Goal: Information Seeking & Learning: Learn about a topic

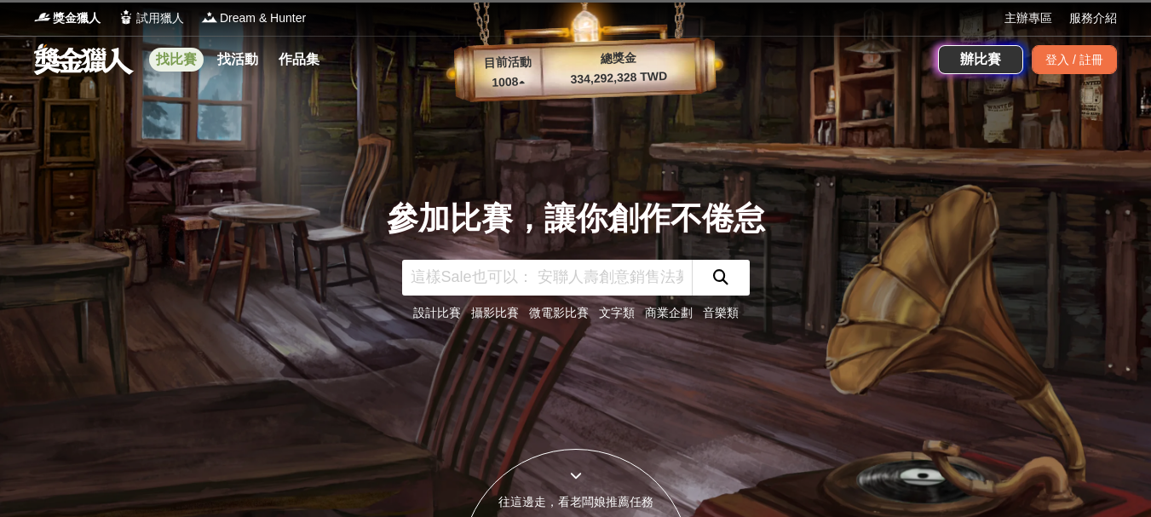
click at [177, 66] on link "找比賽" at bounding box center [176, 60] width 55 height 24
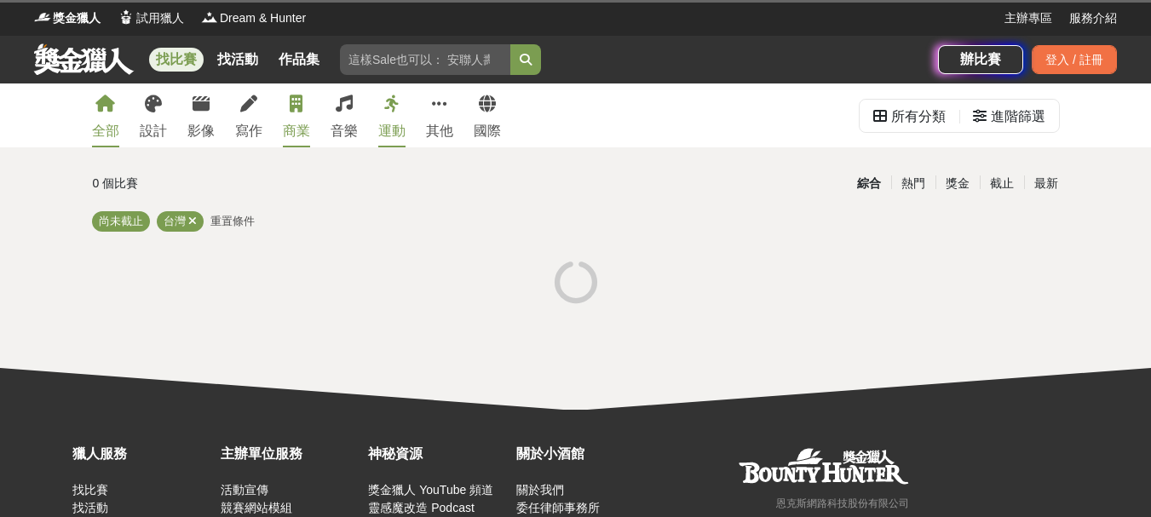
click at [299, 132] on div "商業" at bounding box center [296, 131] width 27 height 20
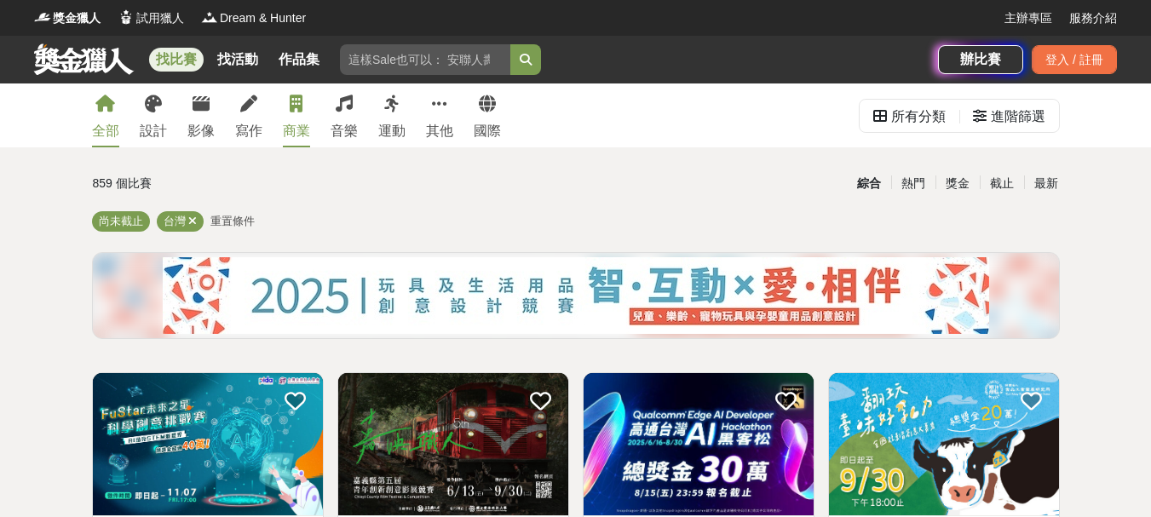
click at [296, 138] on div "商業" at bounding box center [296, 131] width 27 height 20
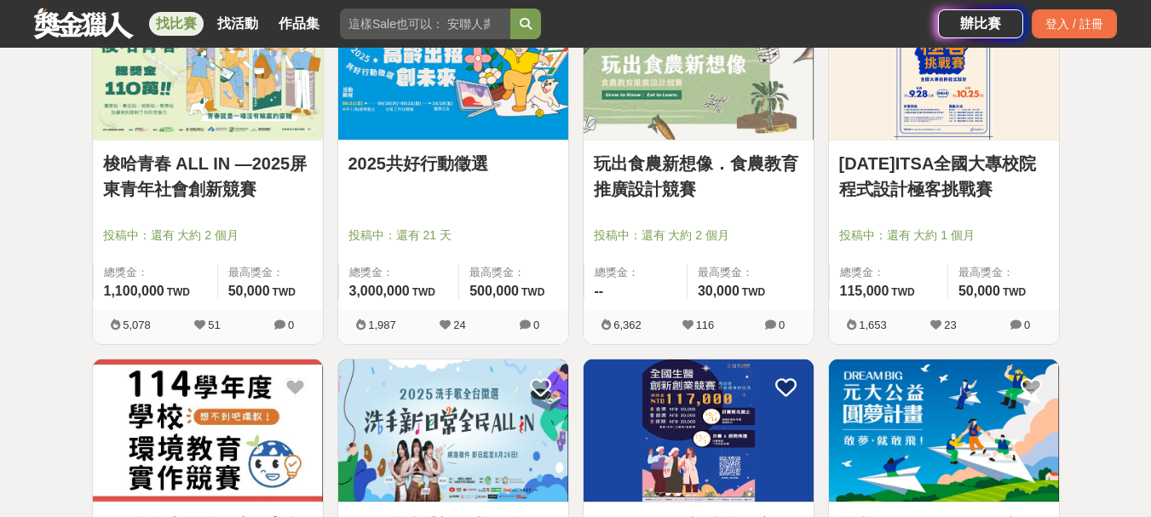
scroll to position [767, 0]
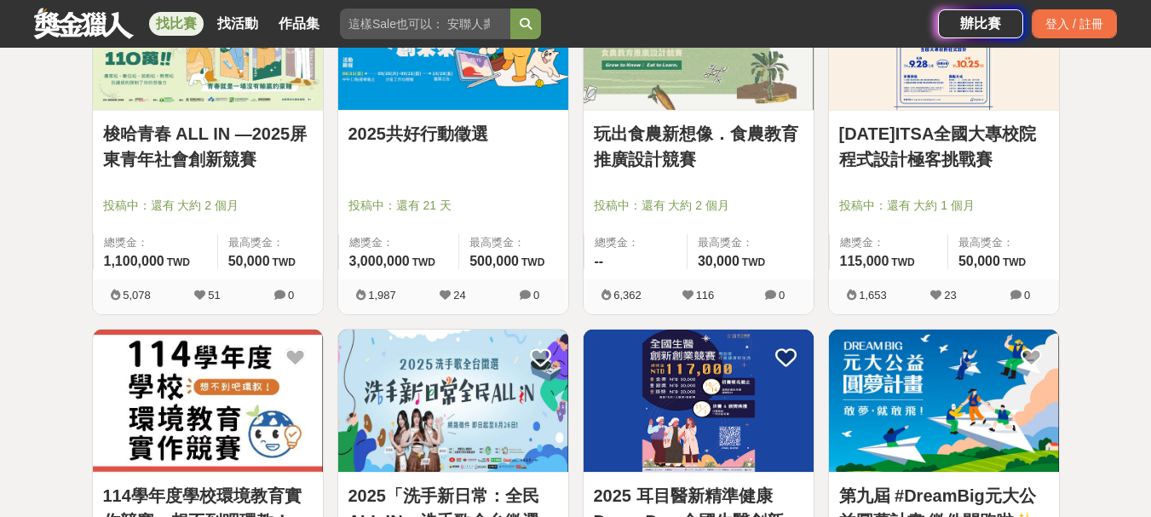
click at [652, 129] on link "玩出食農新想像．食農教育推廣設計競賽" at bounding box center [699, 146] width 210 height 51
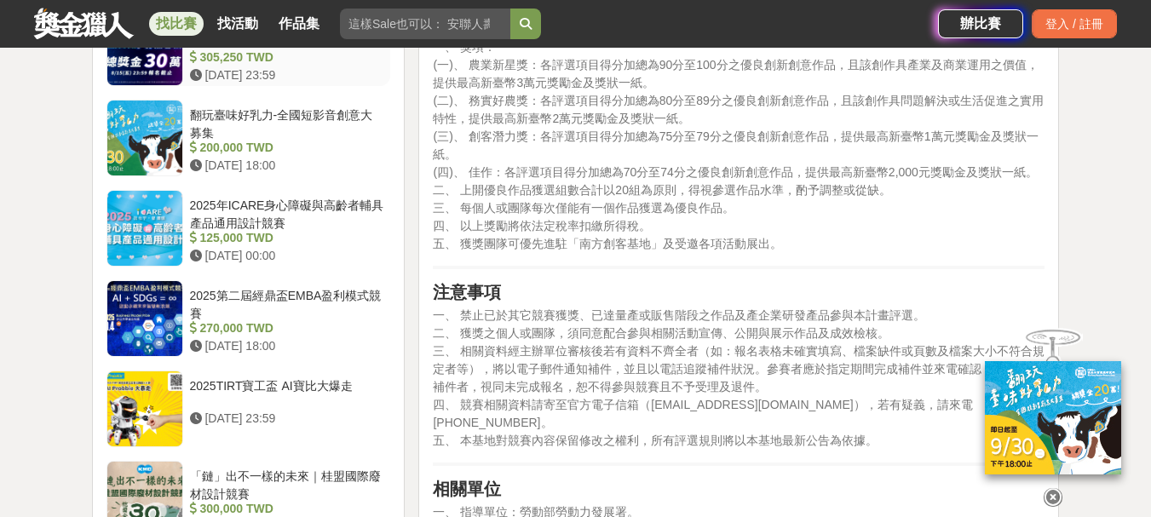
scroll to position [1448, 0]
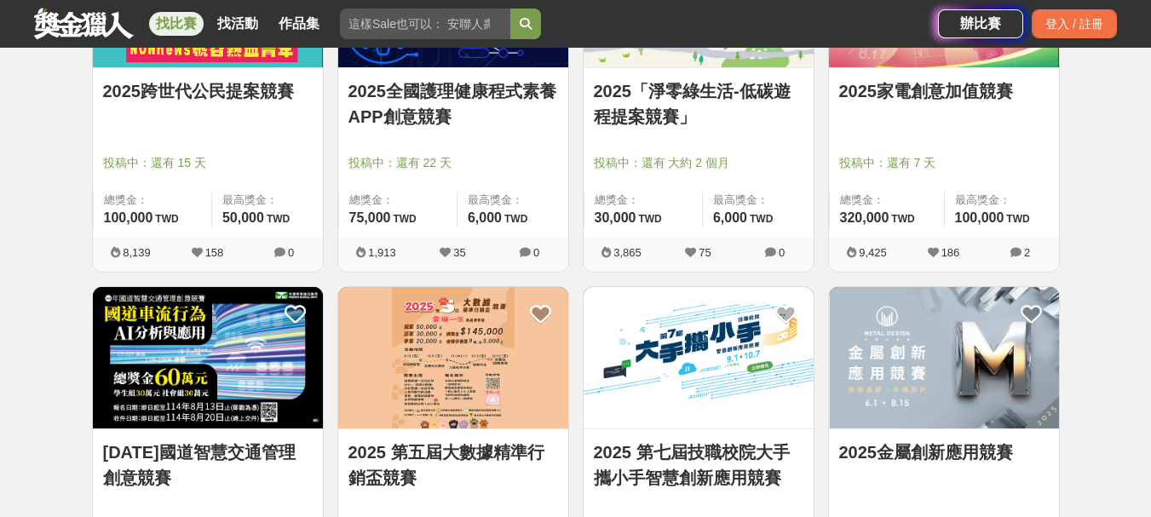
scroll to position [1448, 0]
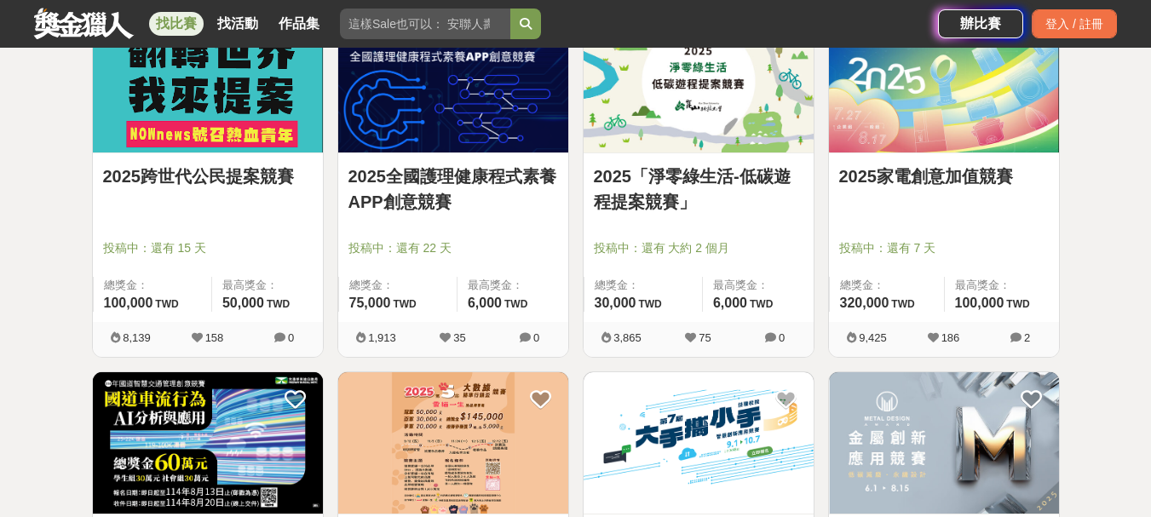
click at [678, 118] on img at bounding box center [699, 81] width 230 height 142
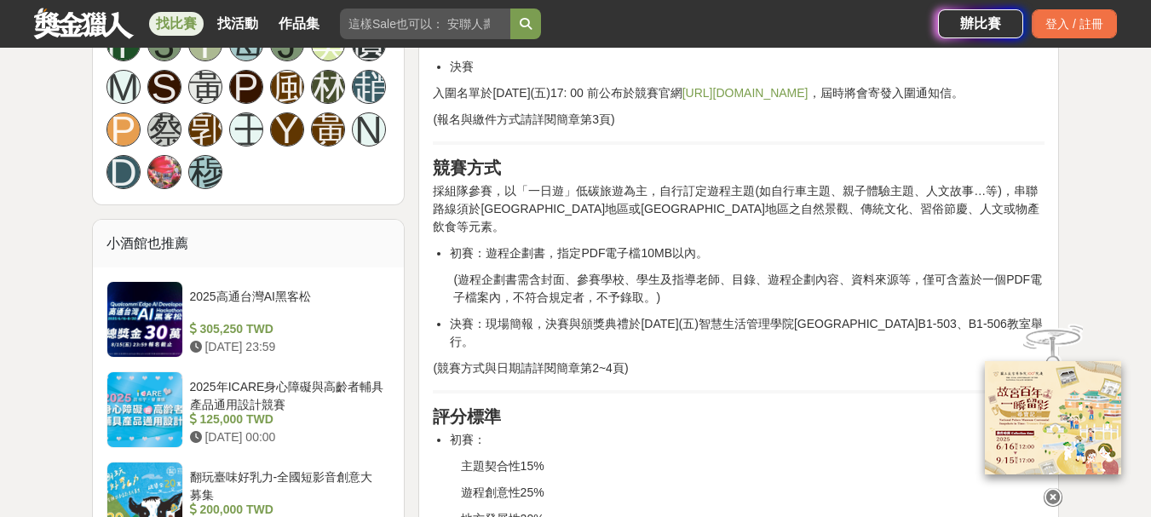
scroll to position [1278, 0]
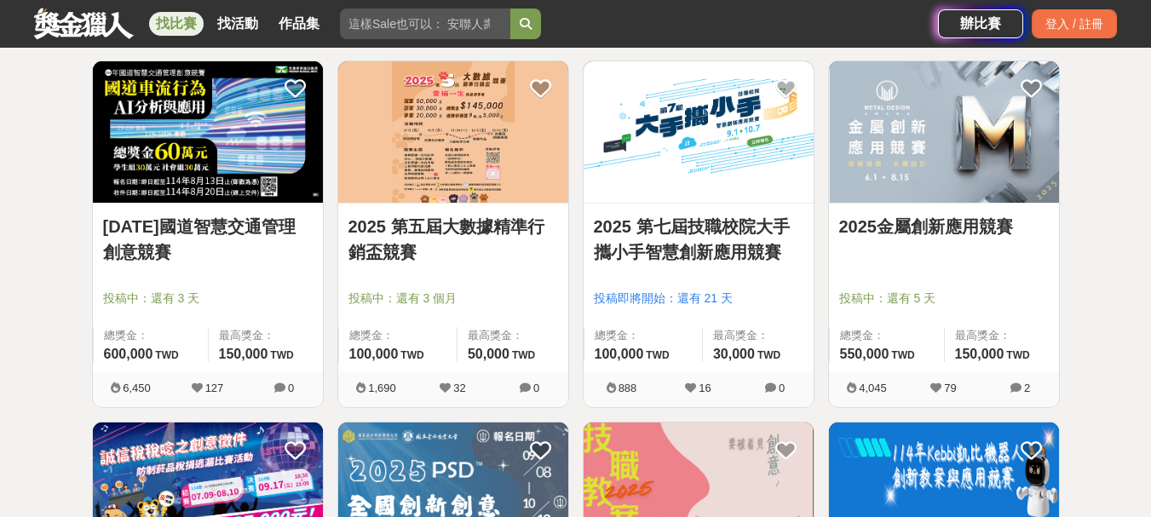
scroll to position [1789, 0]
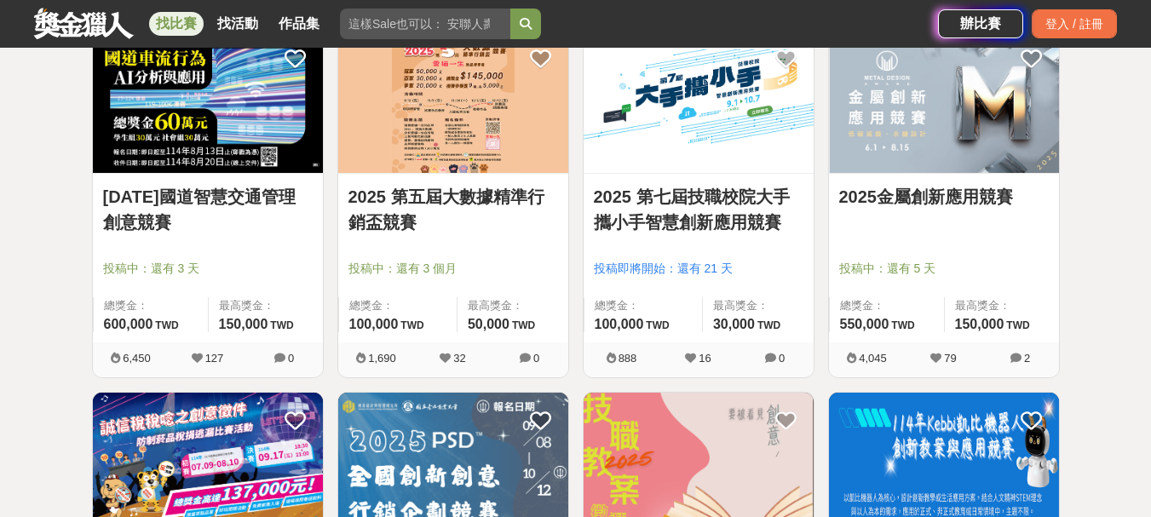
click at [440, 150] on img at bounding box center [453, 103] width 230 height 142
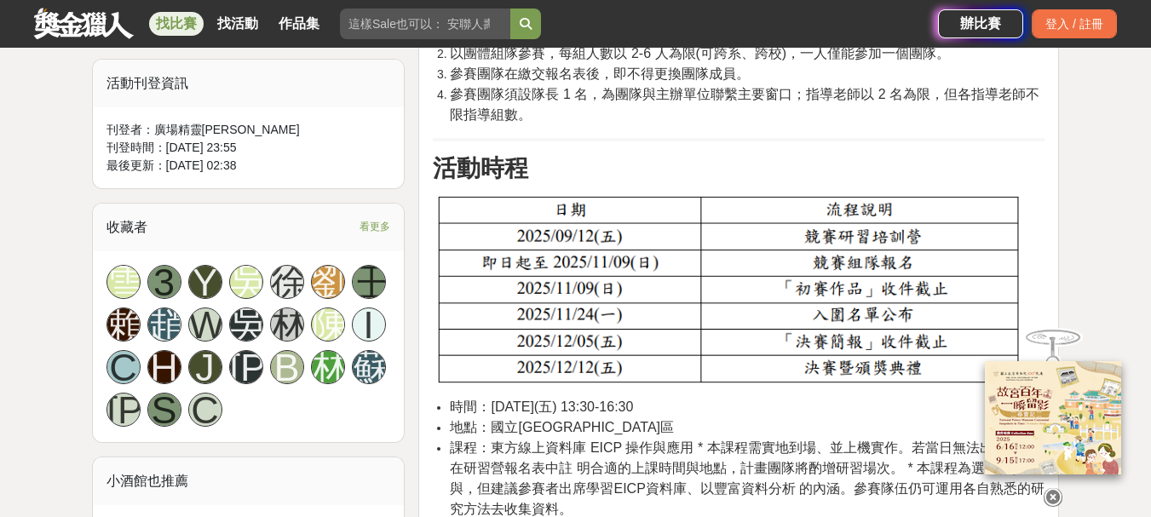
scroll to position [1108, 0]
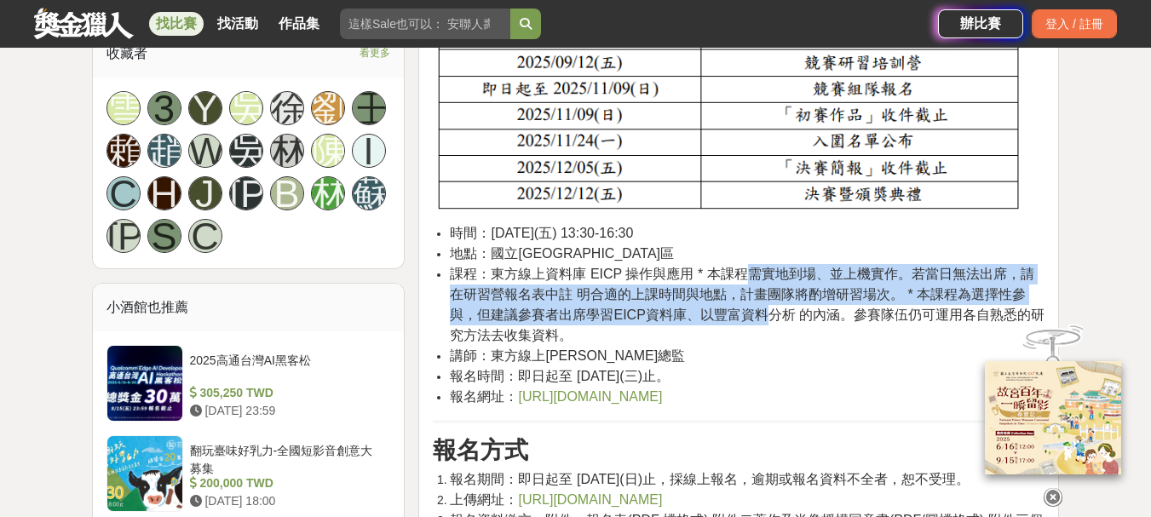
drag, startPoint x: 737, startPoint y: 273, endPoint x: 655, endPoint y: 316, distance: 92.2
click at [734, 318] on span "課程：東方線上資料庫 EICP 操作與應用 * 本課程需實地到場、並上機實作。若當日無法出席，請在研習營報名表中註 明合適的上課時間與地點，計畫團隊將酌增研習…" at bounding box center [747, 305] width 595 height 76
click at [655, 316] on span "課程：東方線上資料庫 EICP 操作與應用 * 本課程需實地到場、並上機實作。若當日無法出席，請在研習營報名表中註 明合適的上課時間與地點，計畫團隊將酌增研習…" at bounding box center [747, 305] width 595 height 76
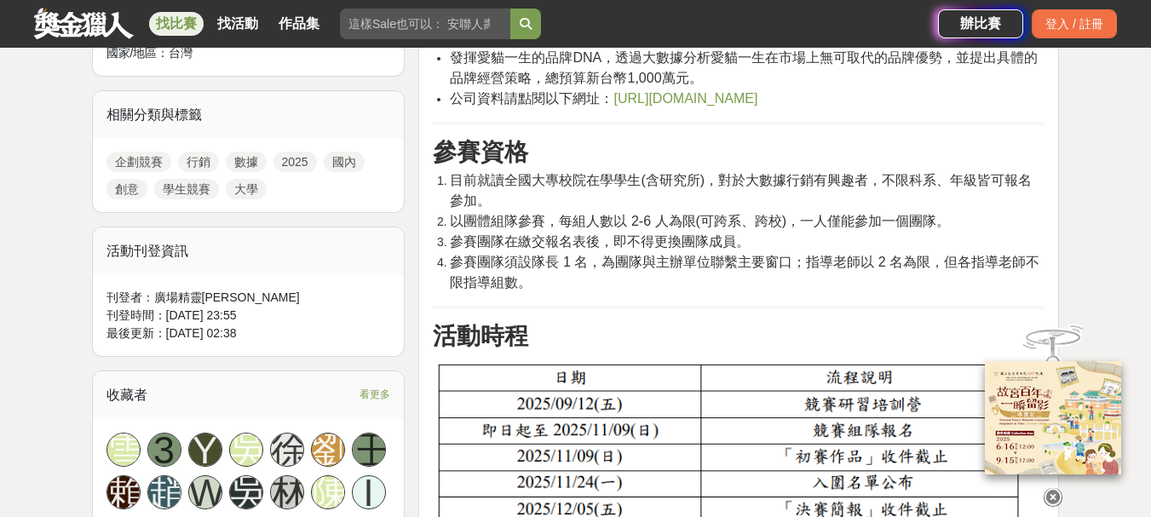
scroll to position [596, 0]
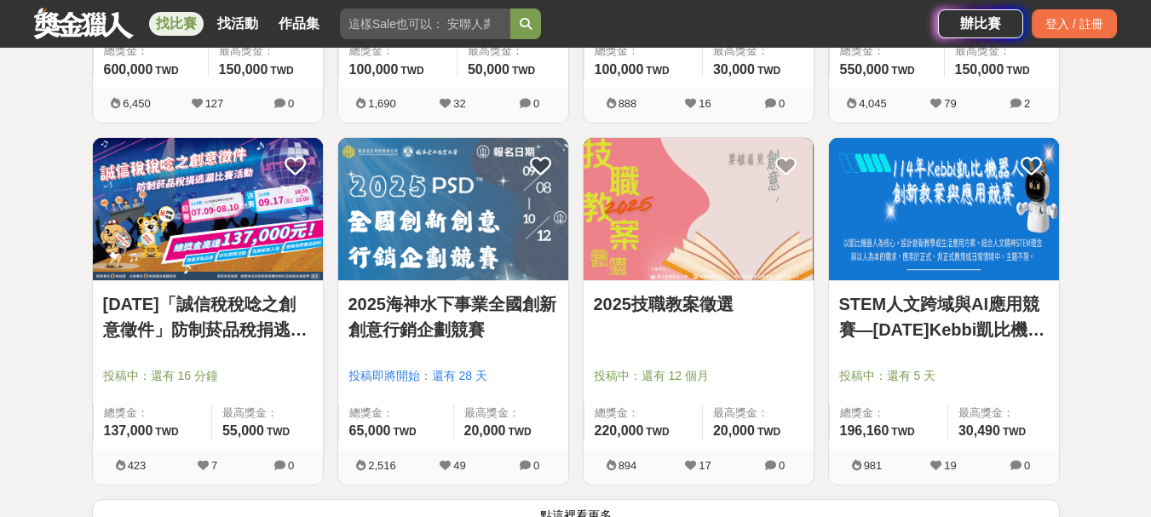
scroll to position [2045, 0]
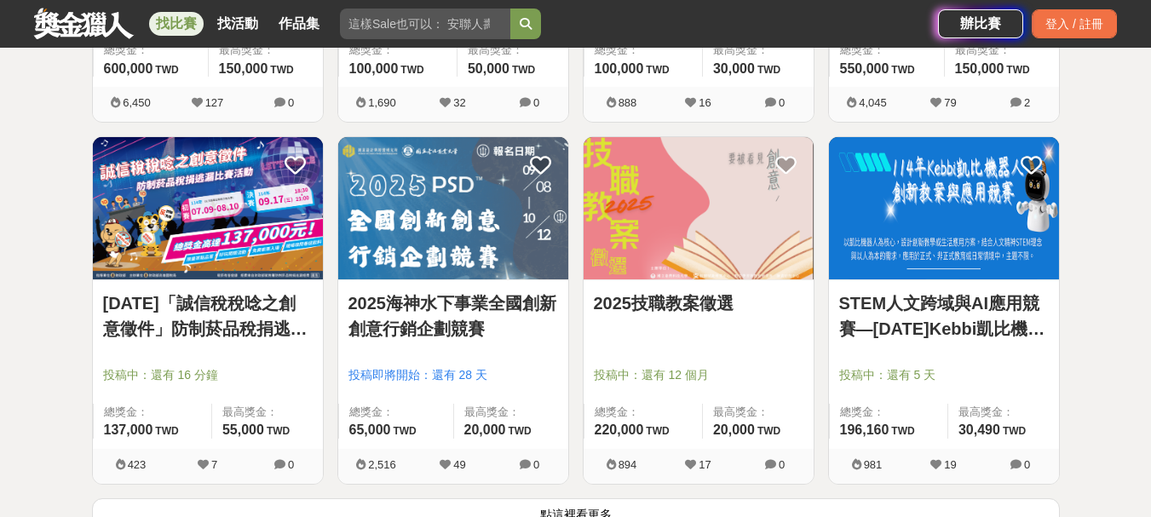
click at [423, 247] on img at bounding box center [453, 208] width 230 height 142
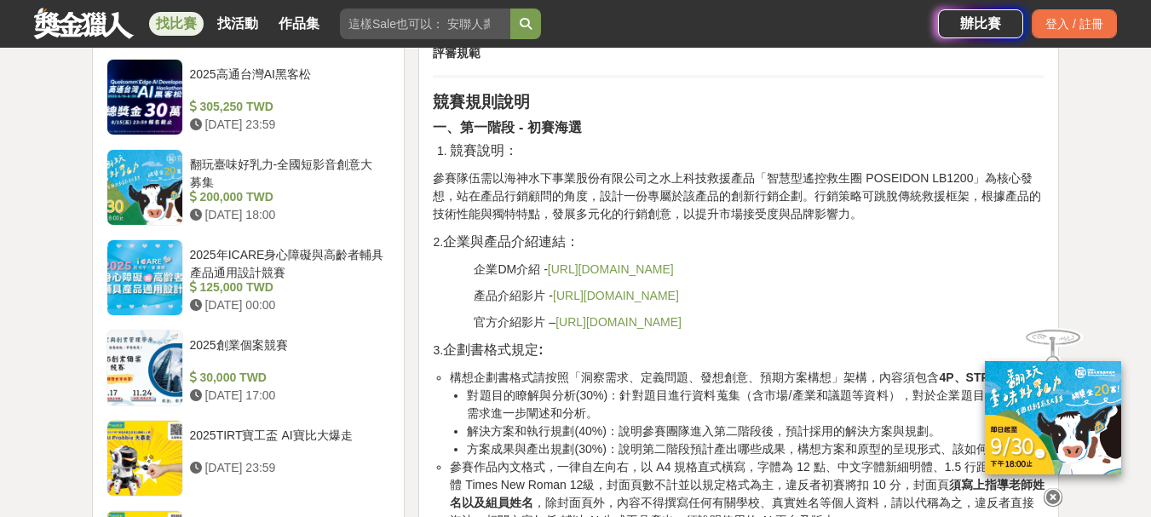
scroll to position [1448, 0]
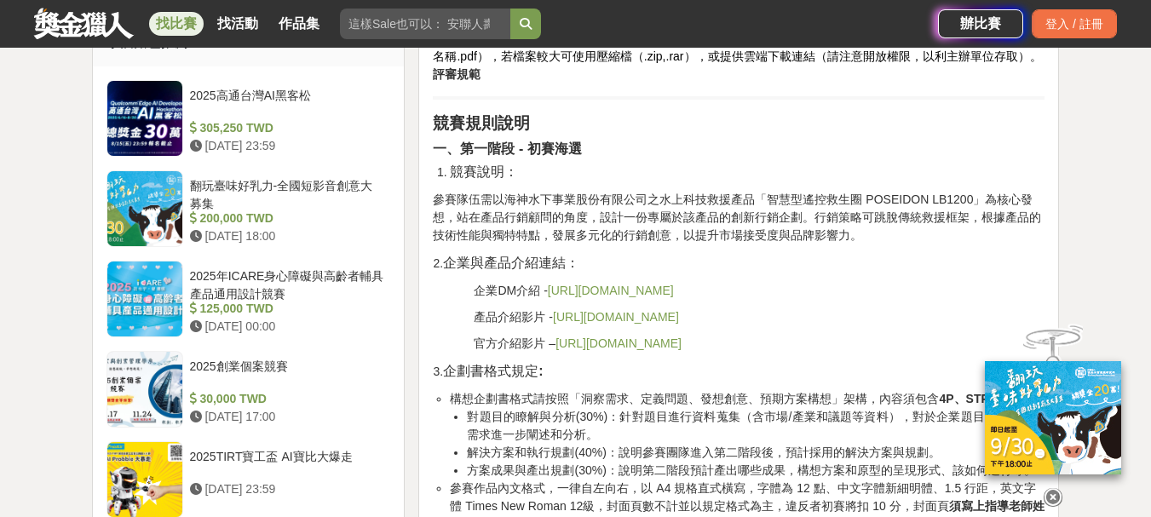
click at [674, 297] on link "[URL][DOMAIN_NAME]" at bounding box center [611, 291] width 126 height 14
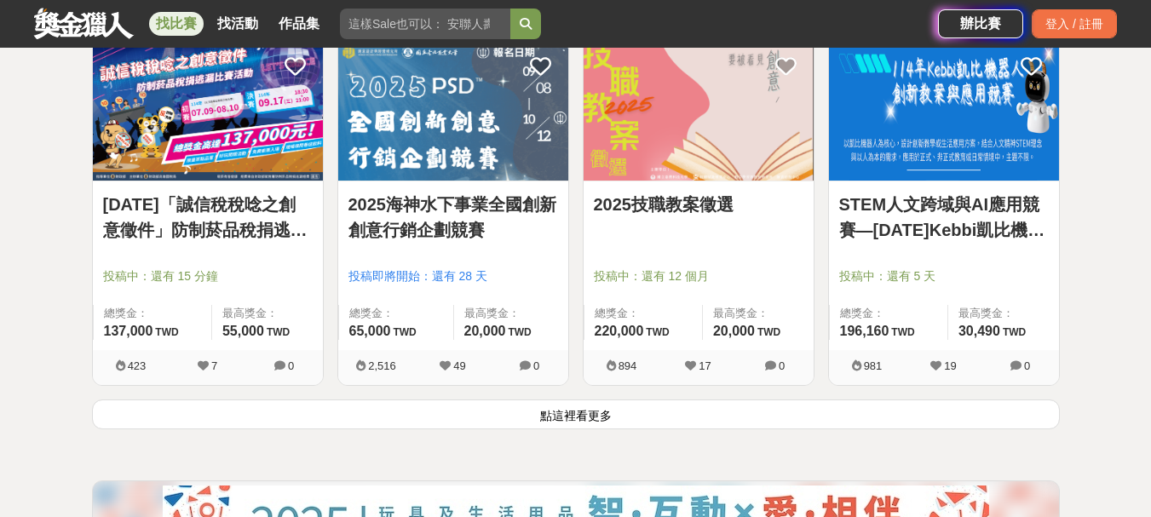
scroll to position [2300, 0]
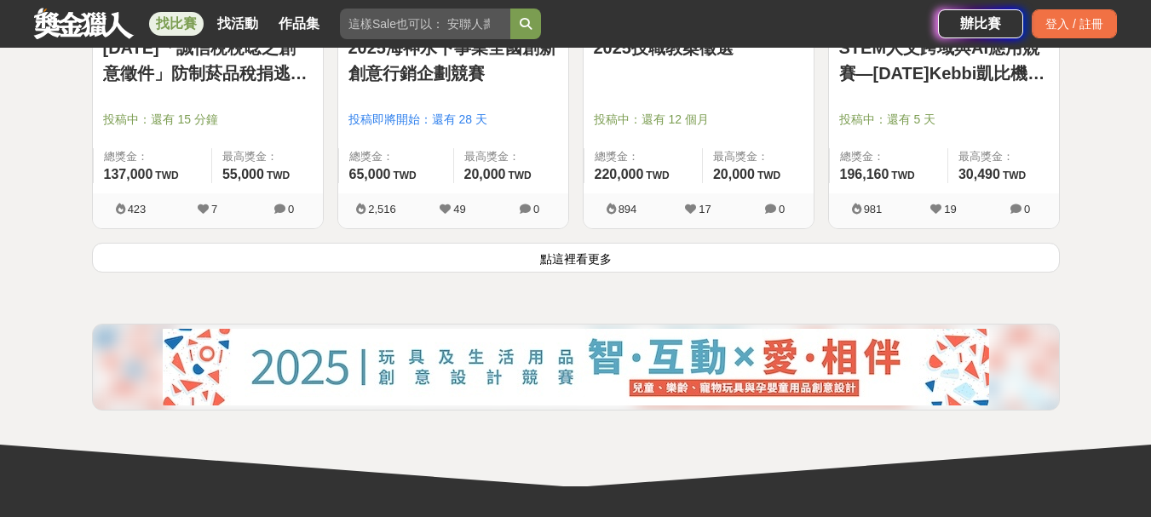
click at [560, 261] on button "點這裡看更多" at bounding box center [576, 258] width 968 height 30
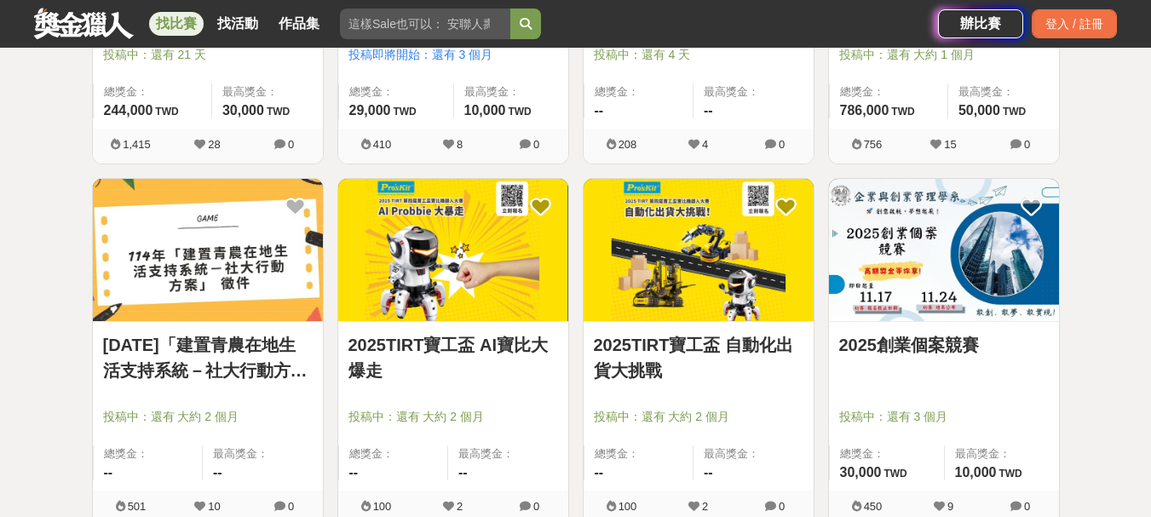
scroll to position [2811, 0]
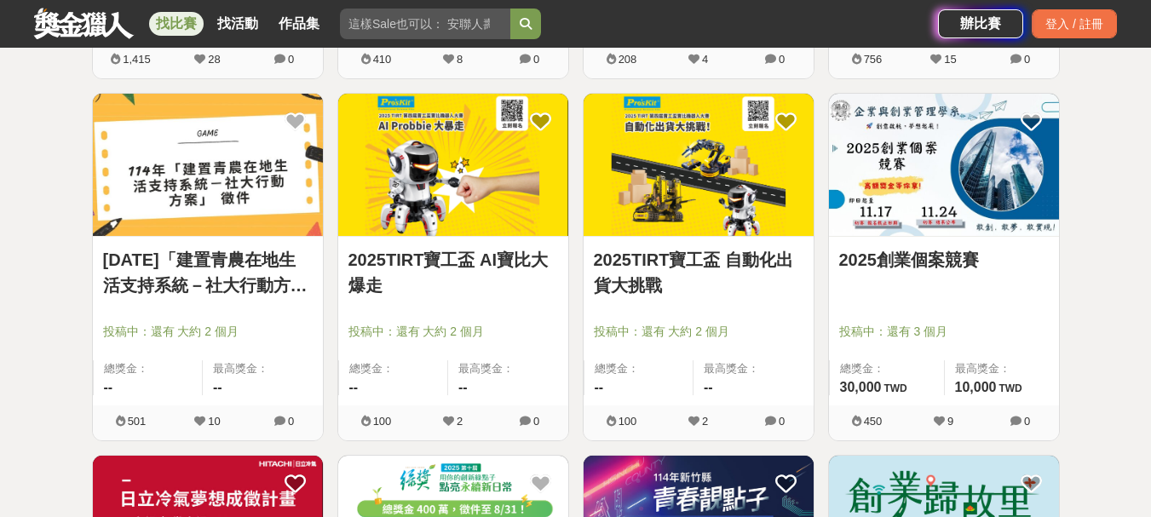
click at [915, 184] on img at bounding box center [944, 165] width 230 height 142
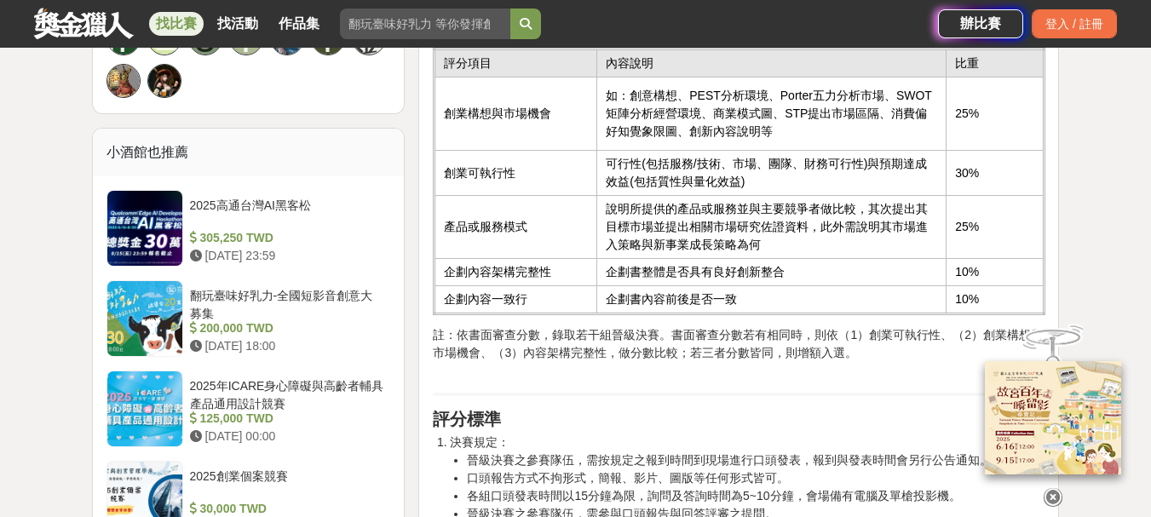
scroll to position [1278, 0]
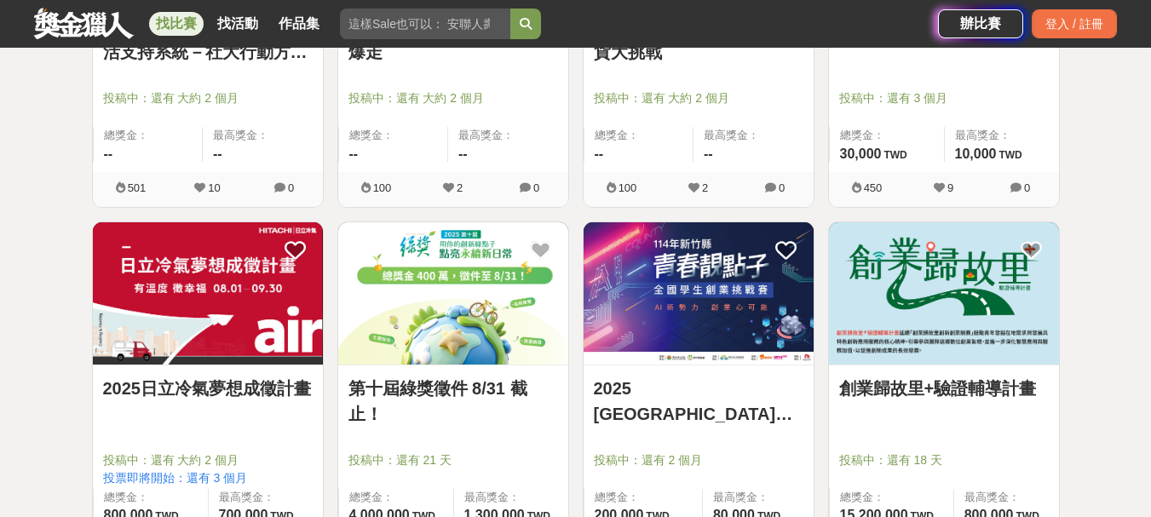
scroll to position [3152, 0]
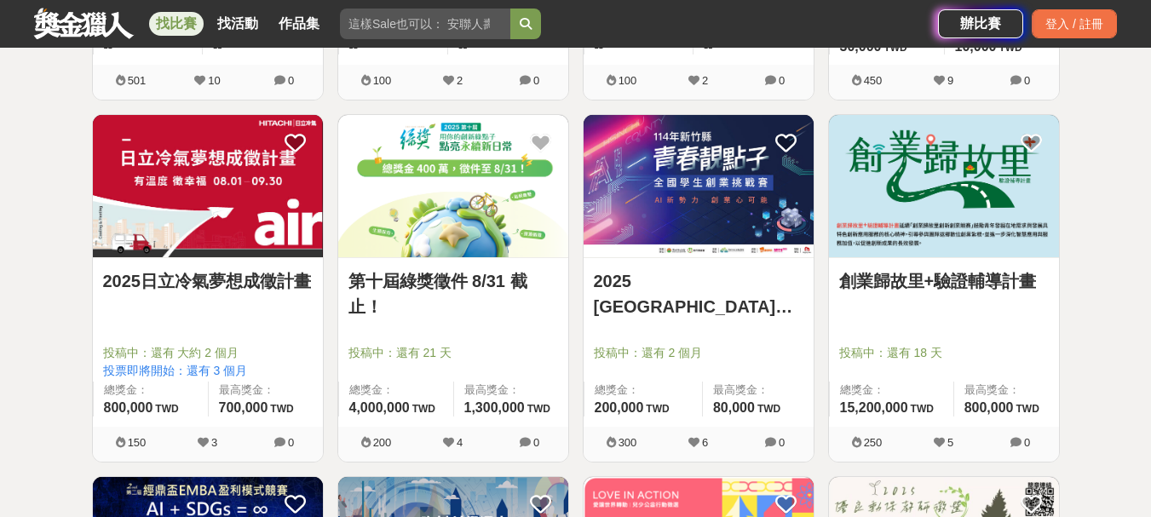
click at [631, 215] on img at bounding box center [699, 186] width 230 height 142
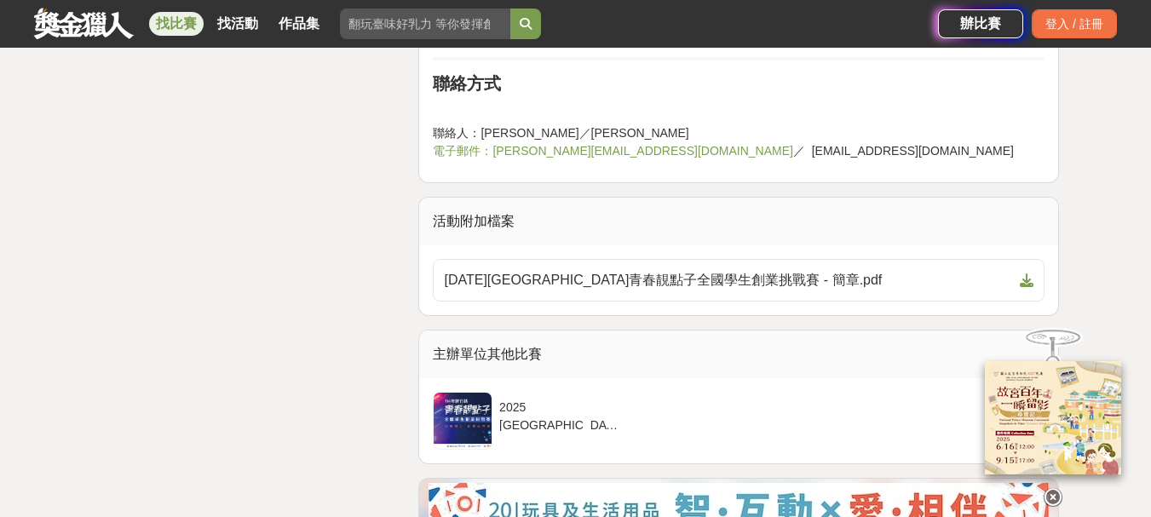
scroll to position [2726, 0]
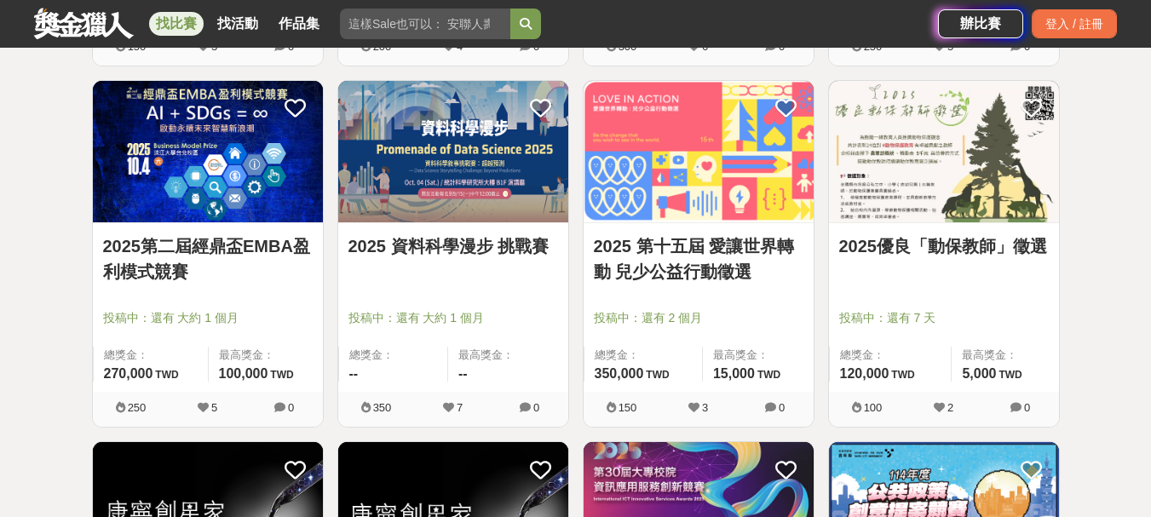
scroll to position [3578, 0]
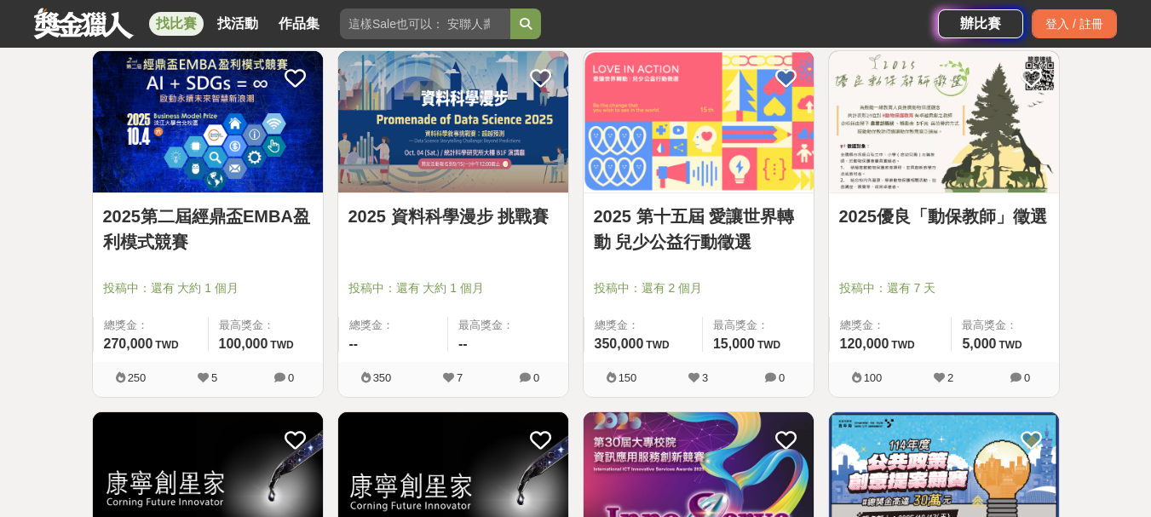
click at [191, 186] on img at bounding box center [208, 122] width 230 height 142
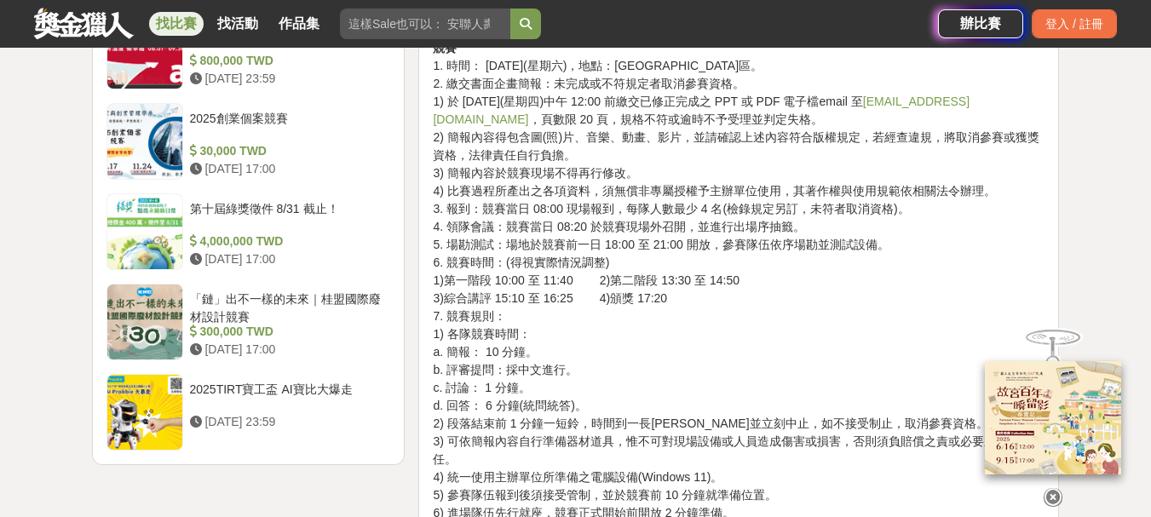
scroll to position [1971, 0]
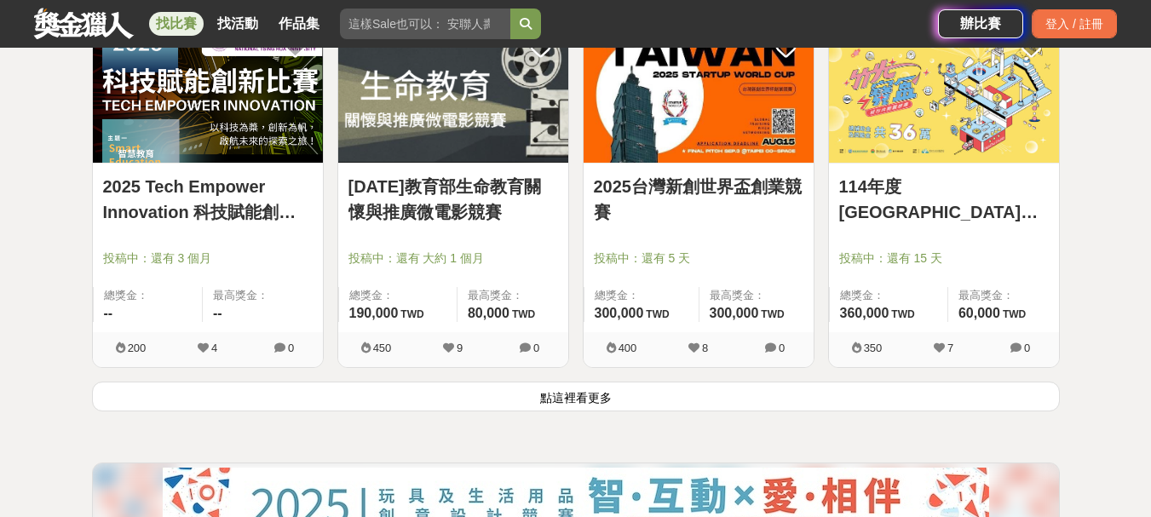
scroll to position [4430, 0]
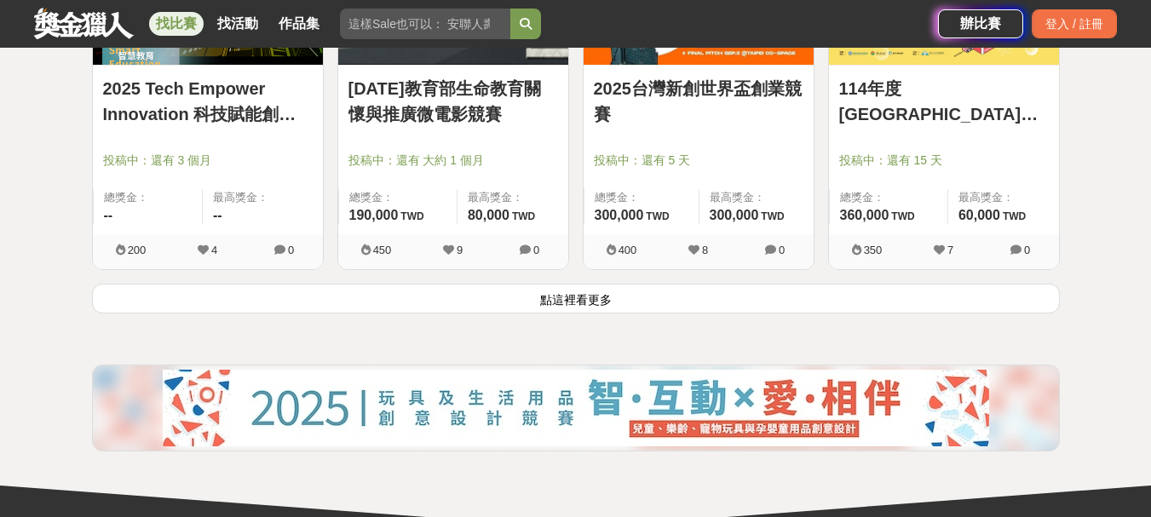
click at [549, 298] on button "點這裡看更多" at bounding box center [576, 299] width 968 height 30
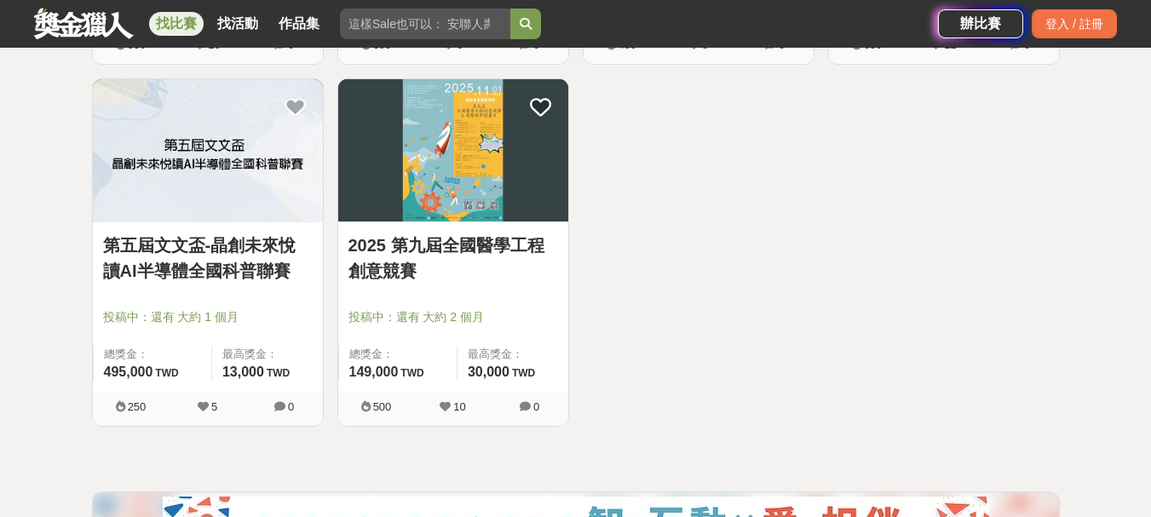
scroll to position [5027, 0]
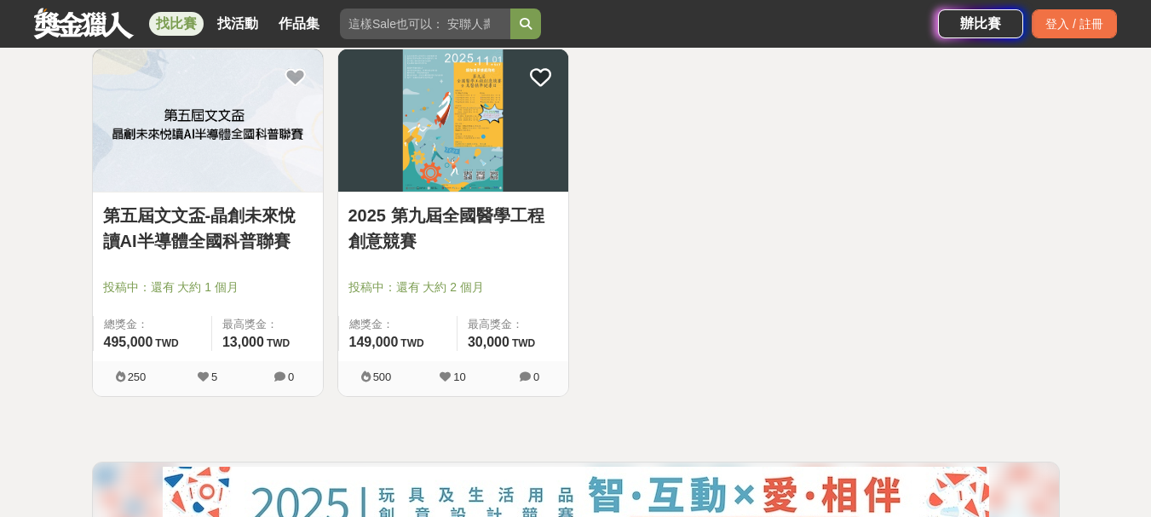
click at [210, 135] on img at bounding box center [208, 120] width 230 height 142
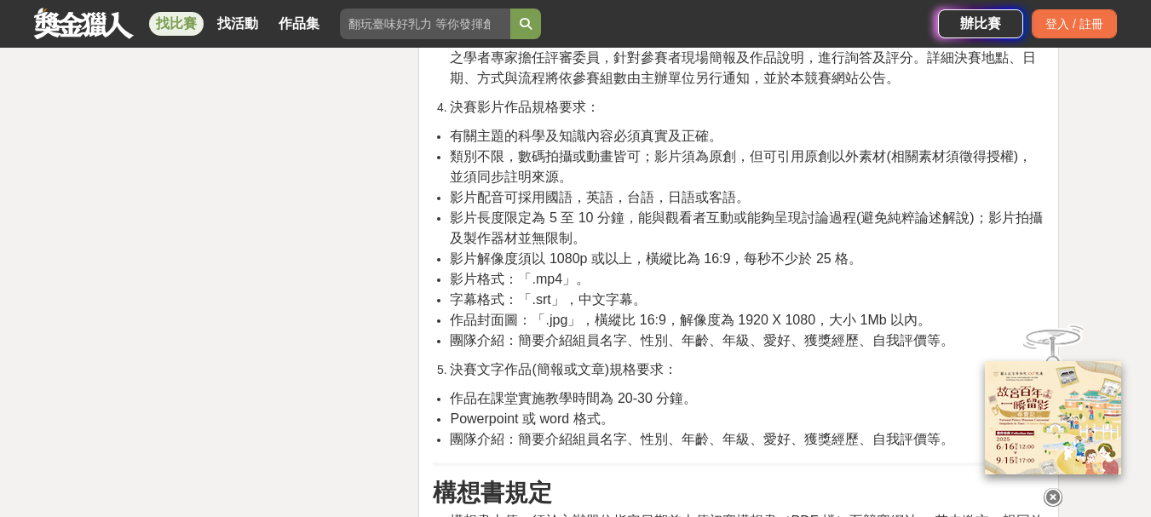
scroll to position [2641, 0]
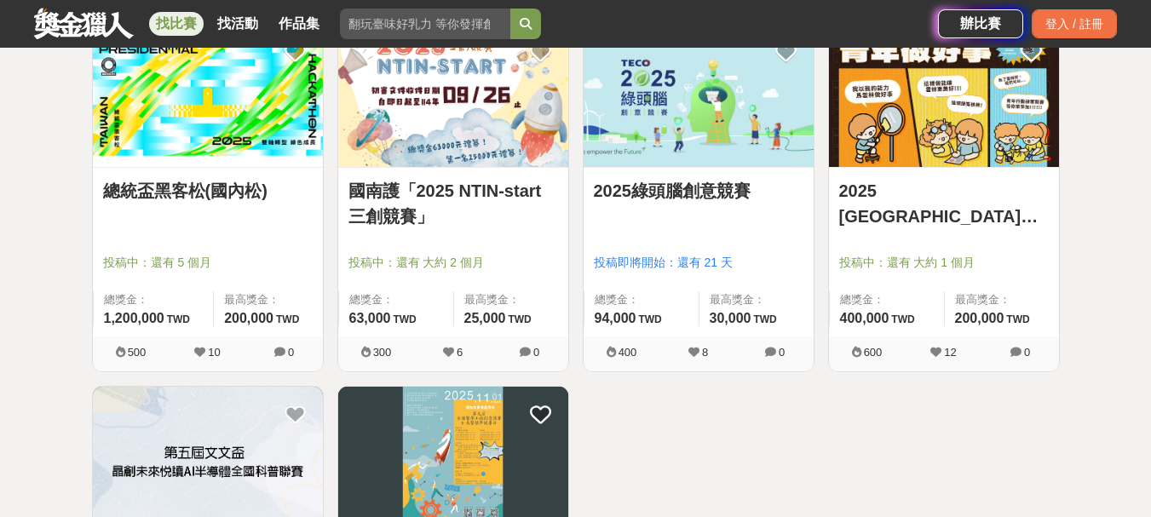
scroll to position [4686, 0]
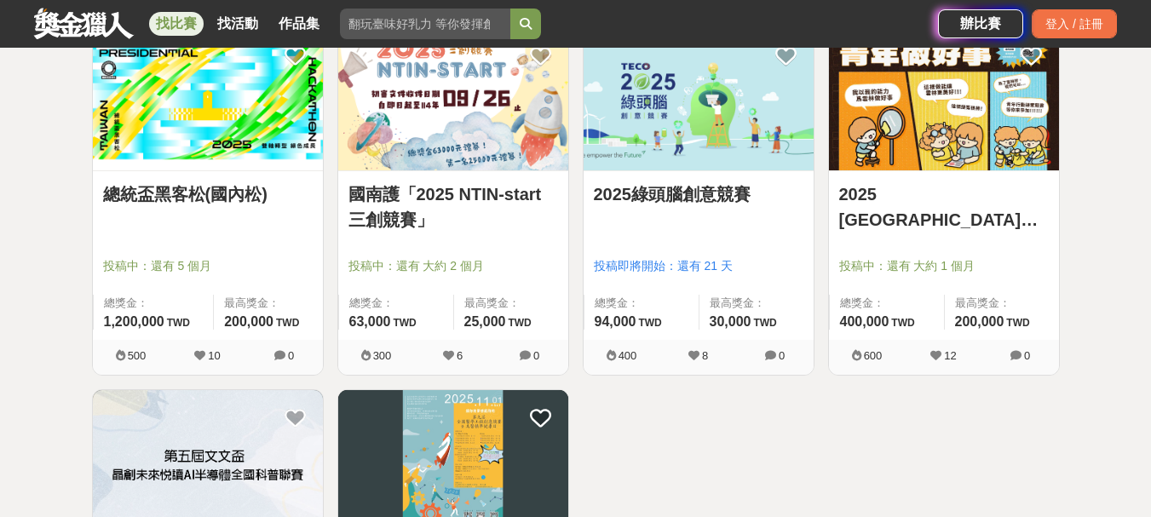
click at [452, 149] on img at bounding box center [453, 100] width 230 height 142
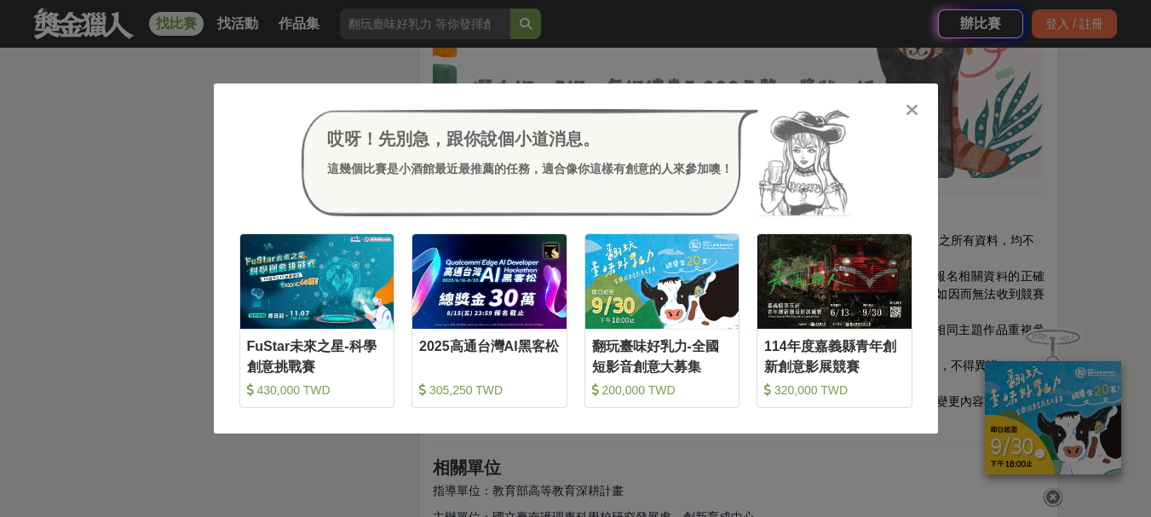
scroll to position [2556, 0]
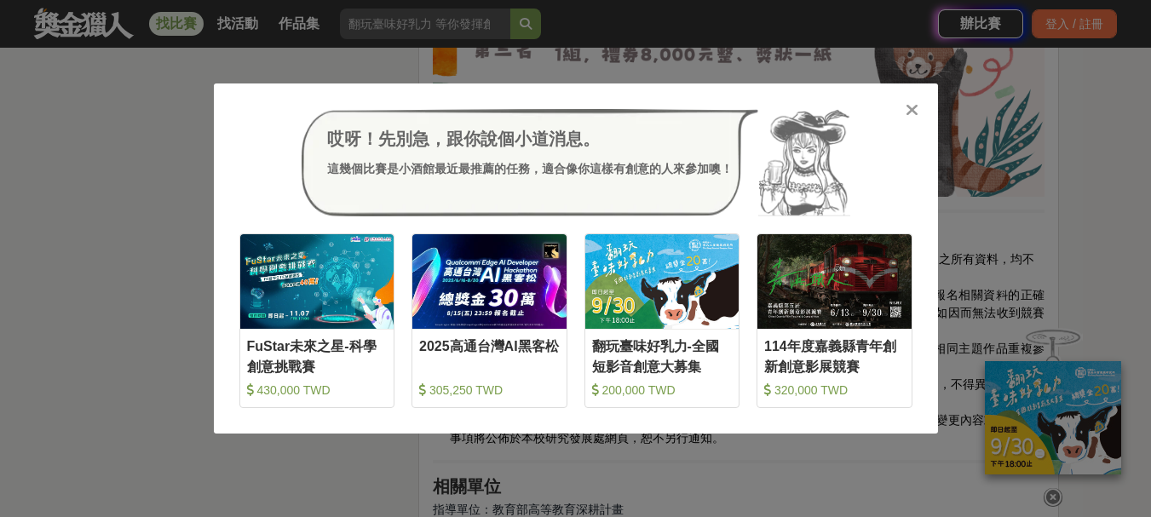
click at [907, 109] on icon at bounding box center [912, 109] width 13 height 17
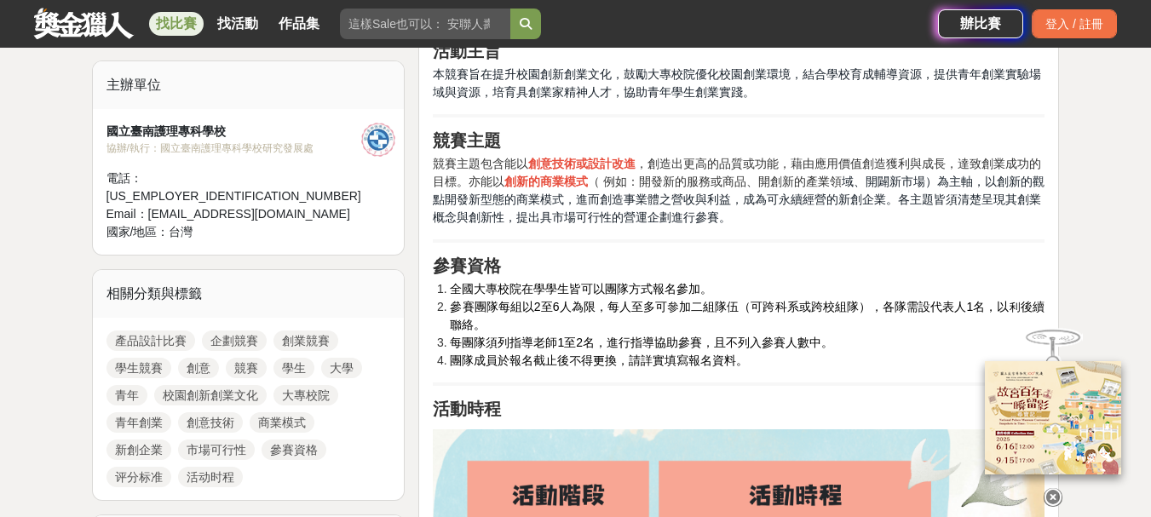
scroll to position [549, 0]
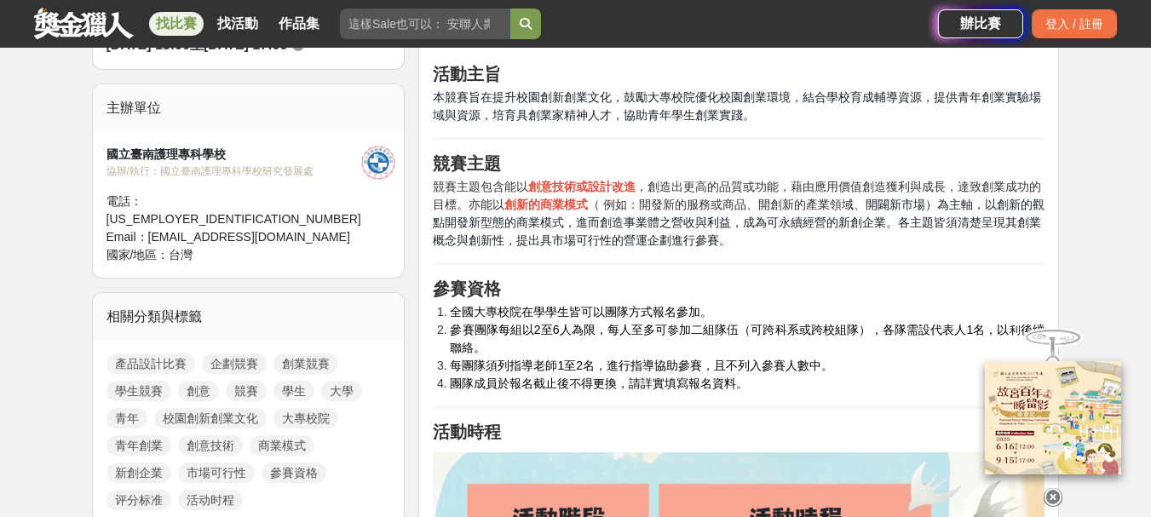
click at [609, 379] on span "團隊成員於報名截止後不得更換，請詳實填寫報名資料。" at bounding box center [599, 384] width 298 height 14
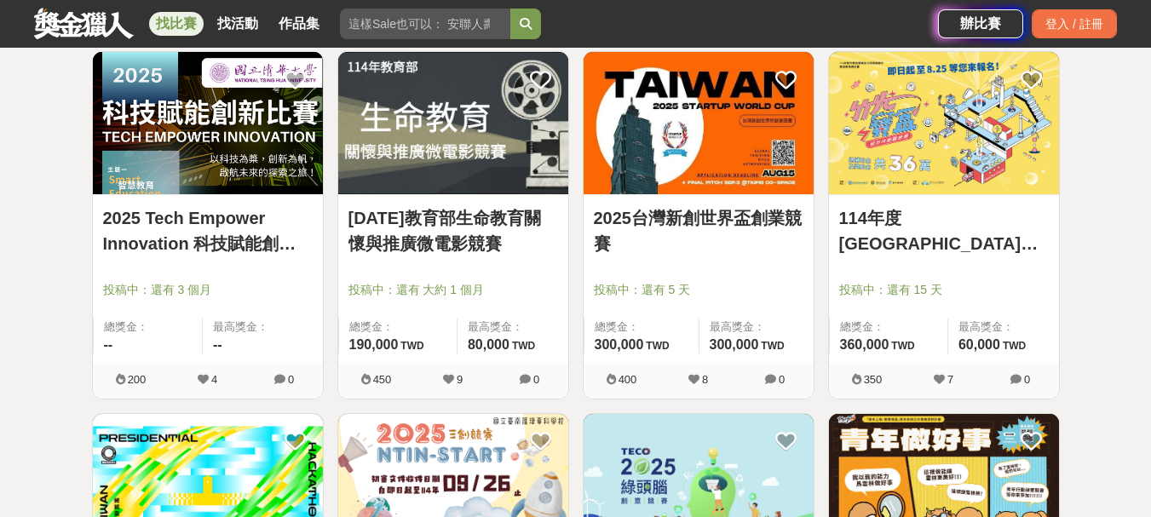
scroll to position [4089, 0]
